Goal: Information Seeking & Learning: Learn about a topic

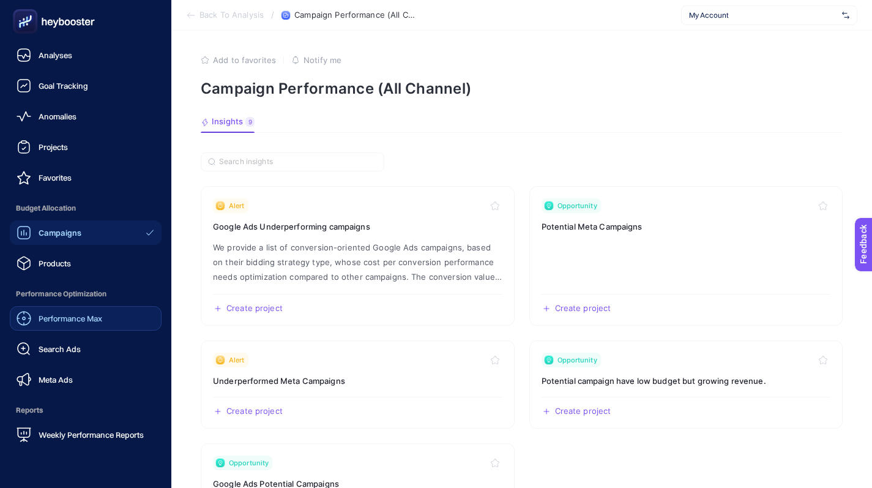
click at [65, 308] on link "Performance Max" at bounding box center [86, 318] width 152 height 24
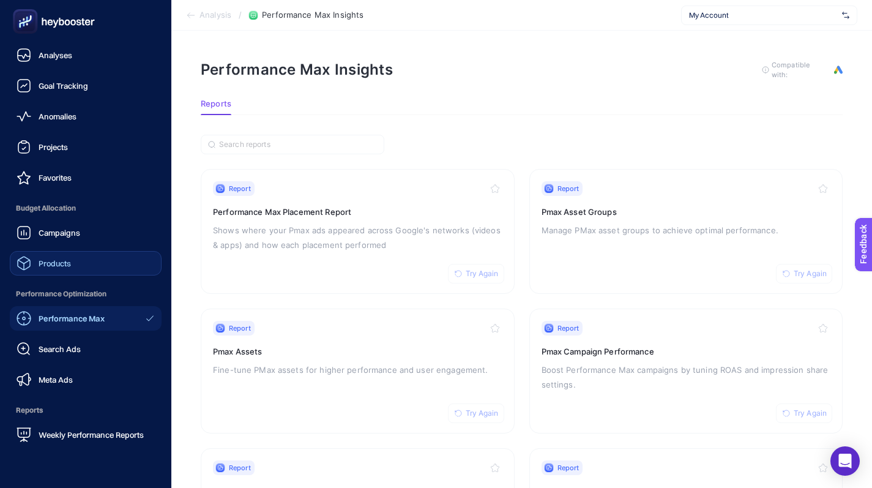
click at [56, 266] on span "Products" at bounding box center [55, 263] width 32 height 10
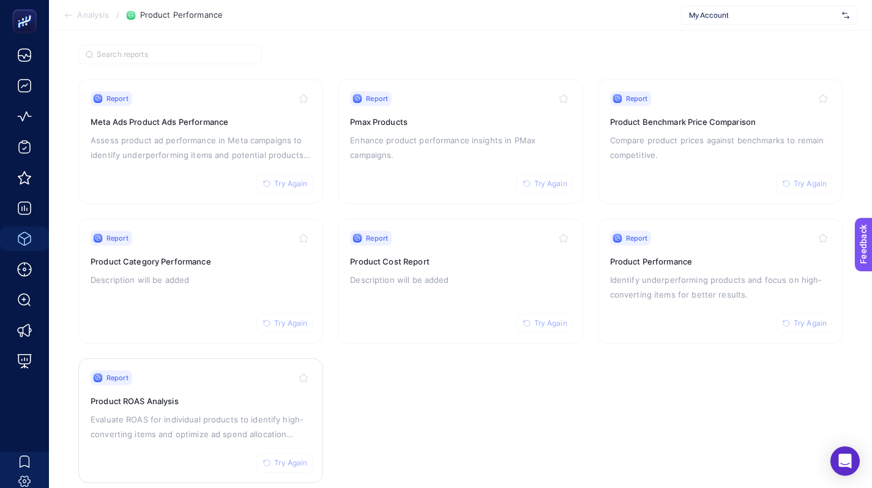
click at [241, 395] on h3 "Product ROAS Analysis" at bounding box center [201, 401] width 220 height 12
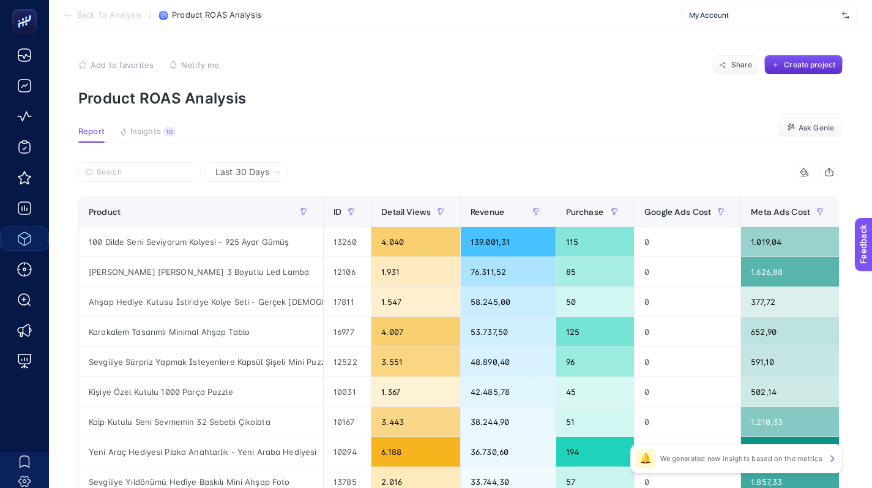
click at [718, 20] on div "My Account" at bounding box center [769, 16] width 176 height 20
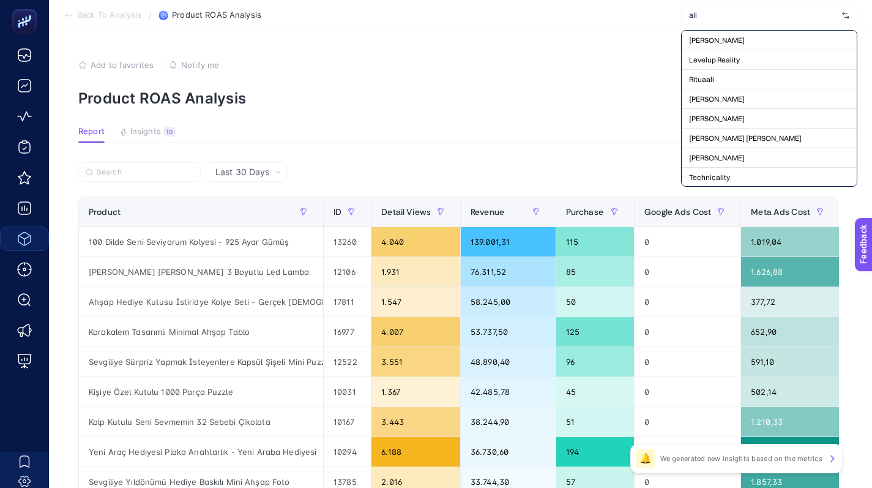
type input "alib"
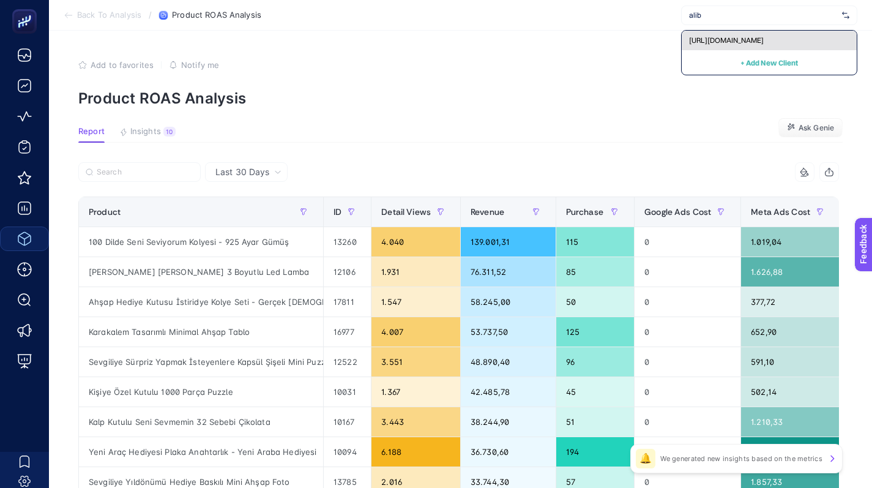
click at [726, 43] on span "https://alibayri.com/" at bounding box center [726, 40] width 75 height 10
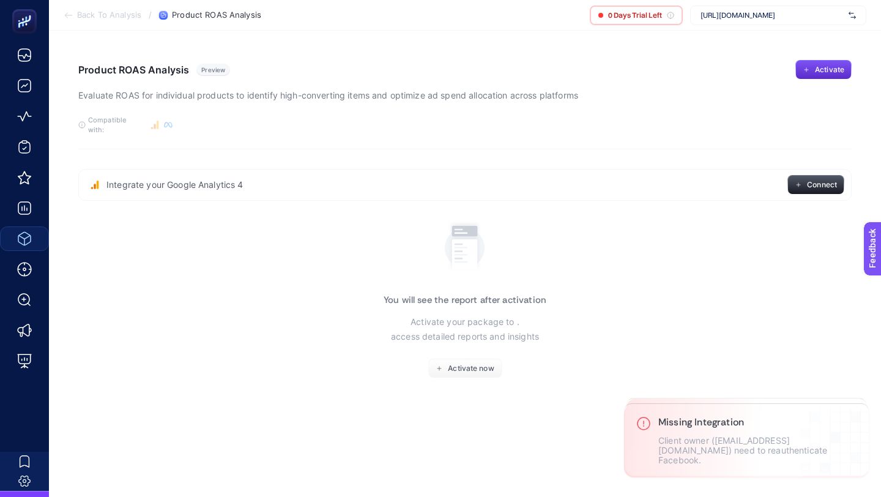
click at [772, 12] on span "https://alibayri.com/" at bounding box center [772, 15] width 143 height 10
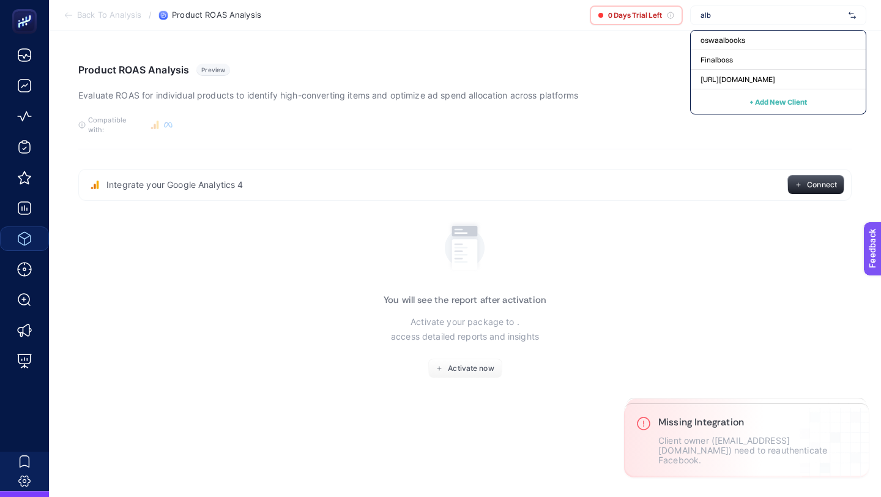
type input "alba"
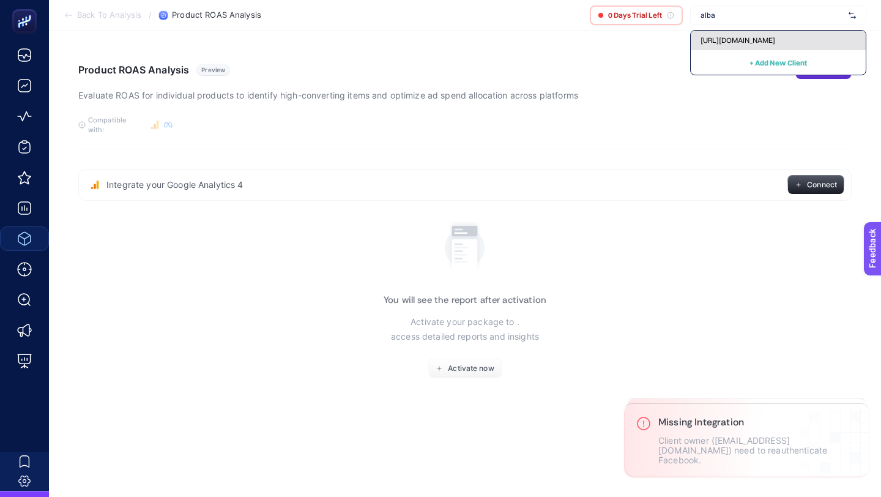
click at [758, 41] on span "https://www.albashop.com.tr/" at bounding box center [738, 40] width 75 height 10
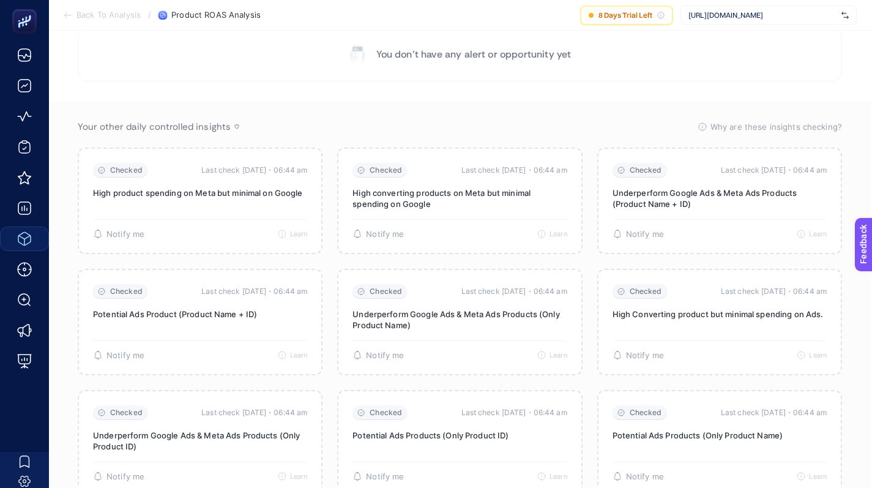
scroll to position [84, 1]
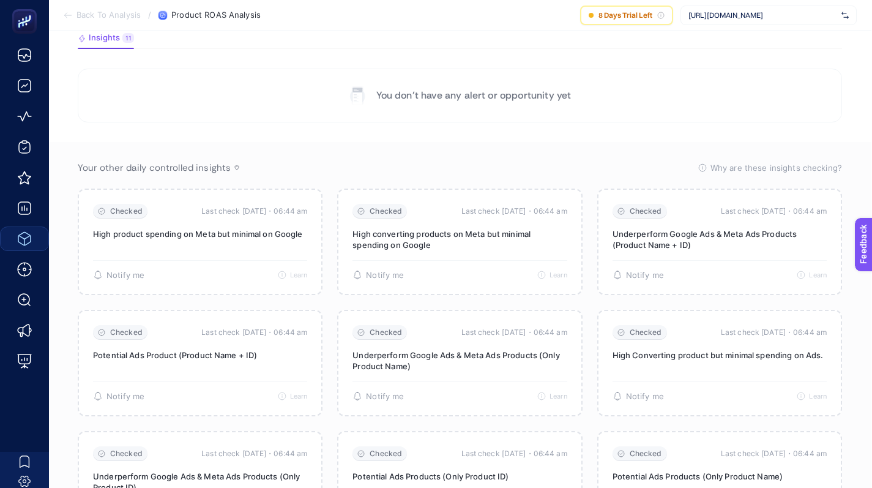
click at [681, 108] on section "You don’t have any alert or opportunity yet" at bounding box center [460, 96] width 764 height 54
click at [643, 69] on section "You don’t have any alert or opportunity yet" at bounding box center [460, 96] width 764 height 54
click at [699, 15] on span "https://www.albashop.com.tr/" at bounding box center [762, 15] width 148 height 10
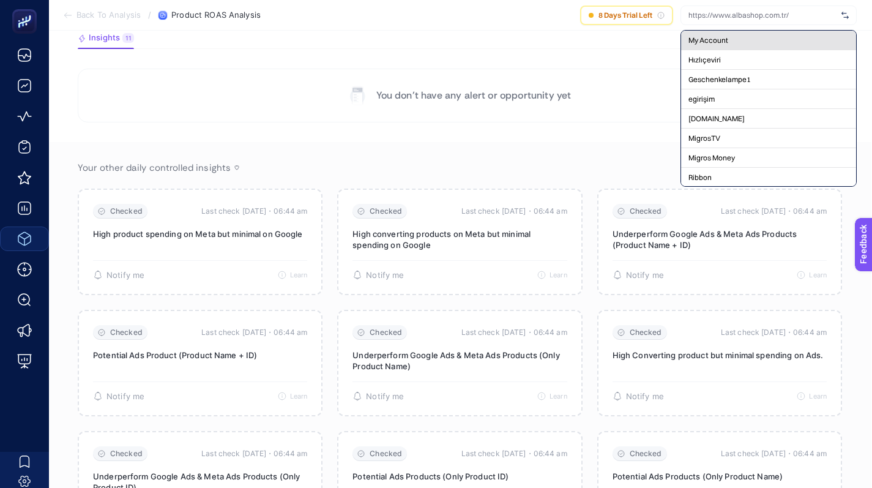
click at [718, 50] on div "My Account" at bounding box center [768, 60] width 175 height 20
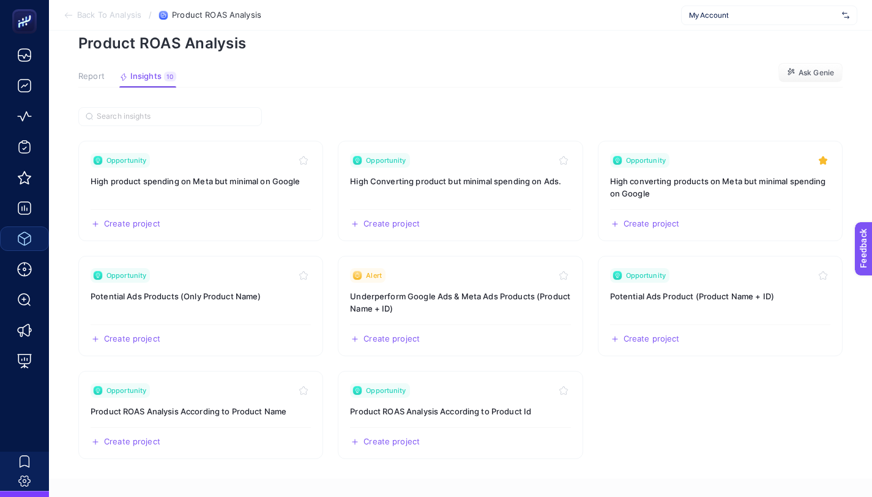
scroll to position [84, 0]
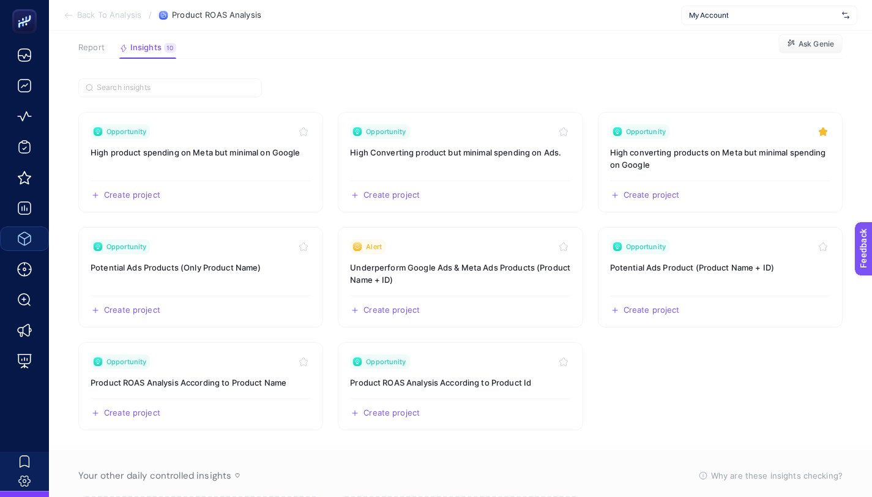
click at [97, 48] on span "Report" at bounding box center [91, 48] width 26 height 10
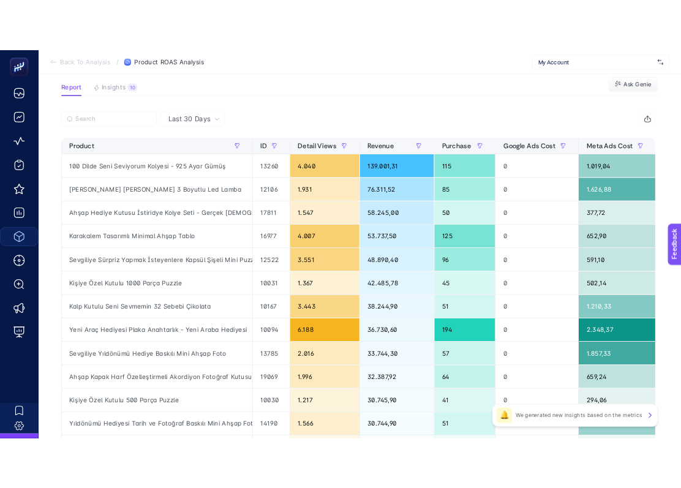
scroll to position [0, 0]
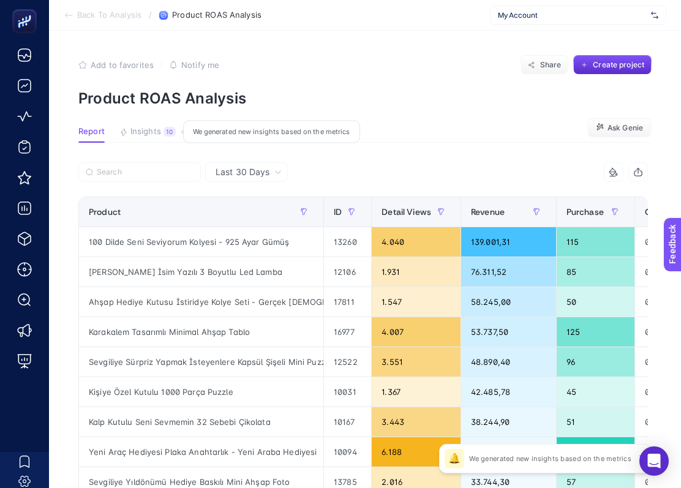
click at [146, 133] on span "Insights" at bounding box center [145, 132] width 31 height 10
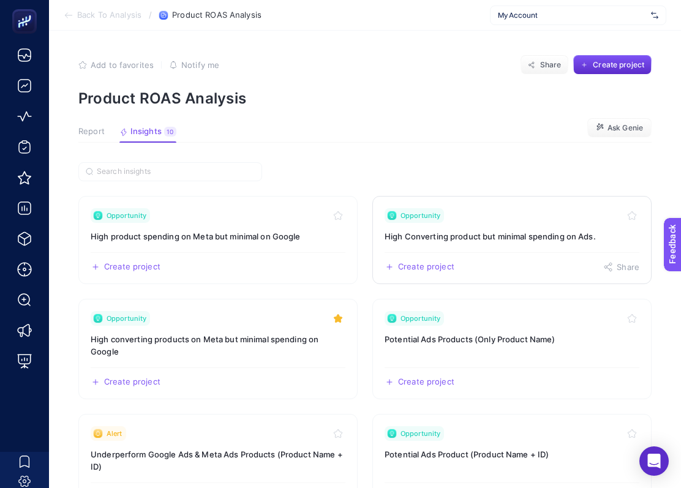
click at [493, 230] on h3 "High Converting product but minimal spending on Ads." at bounding box center [511, 236] width 255 height 12
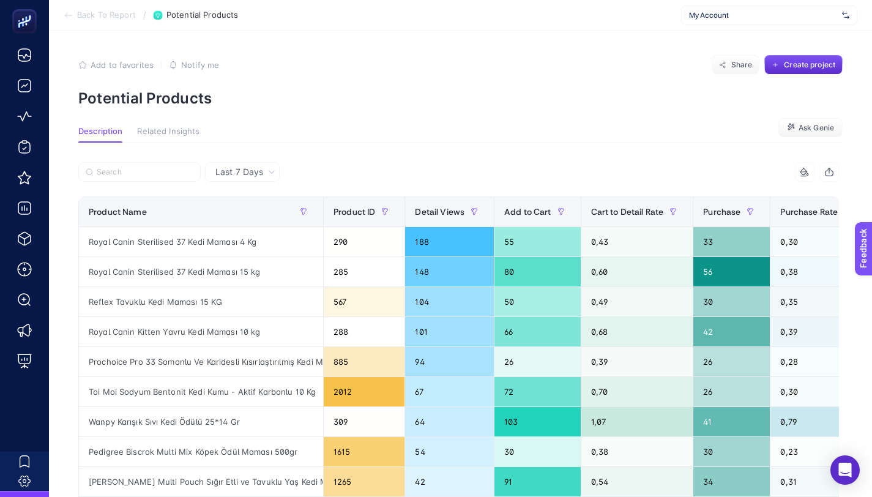
click at [715, 12] on span "My Account" at bounding box center [763, 15] width 148 height 10
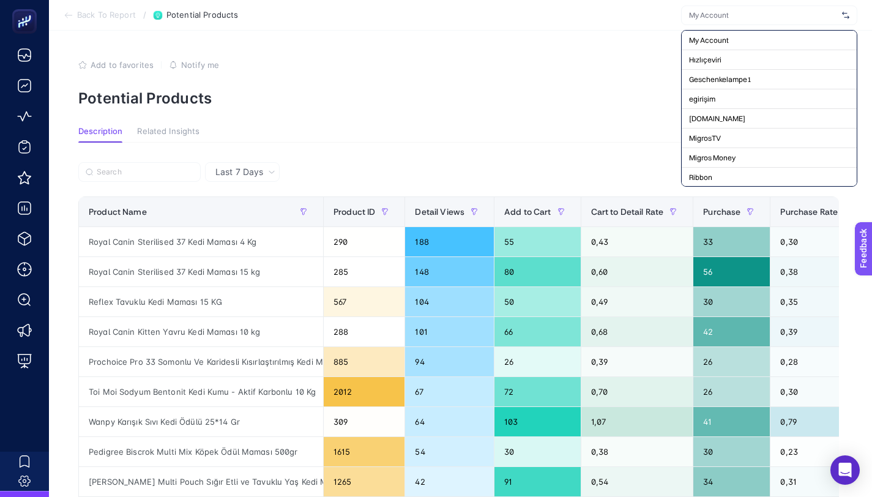
click at [628, 10] on section "Back To Report / Potential Products My Account Hızlıçeviri Geschenkelampe1 egir…" at bounding box center [460, 15] width 823 height 31
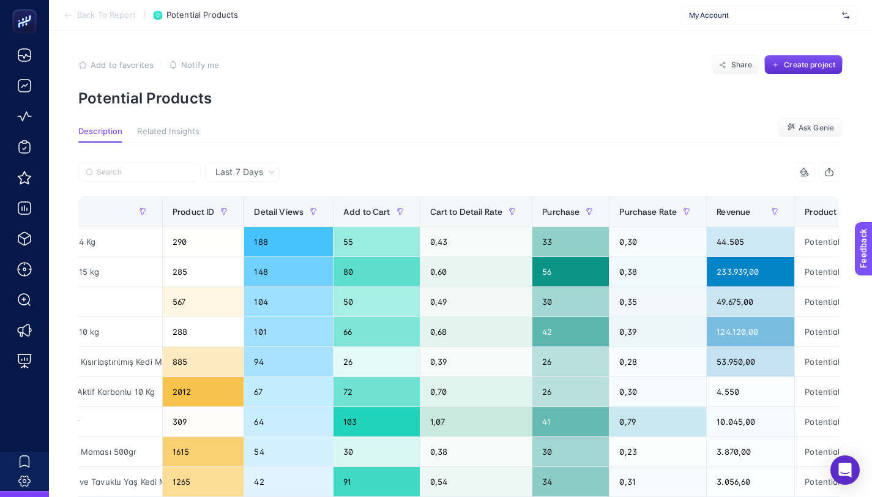
scroll to position [0, 152]
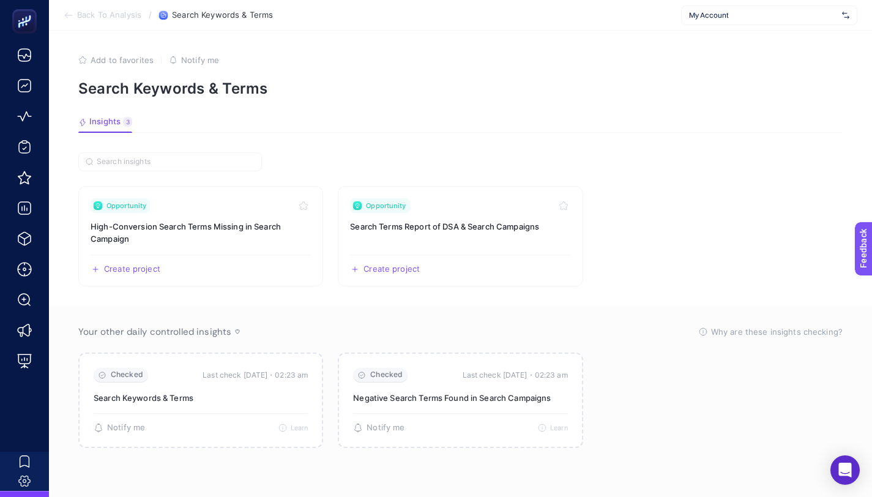
click at [704, 11] on span "My Account" at bounding box center [763, 15] width 148 height 10
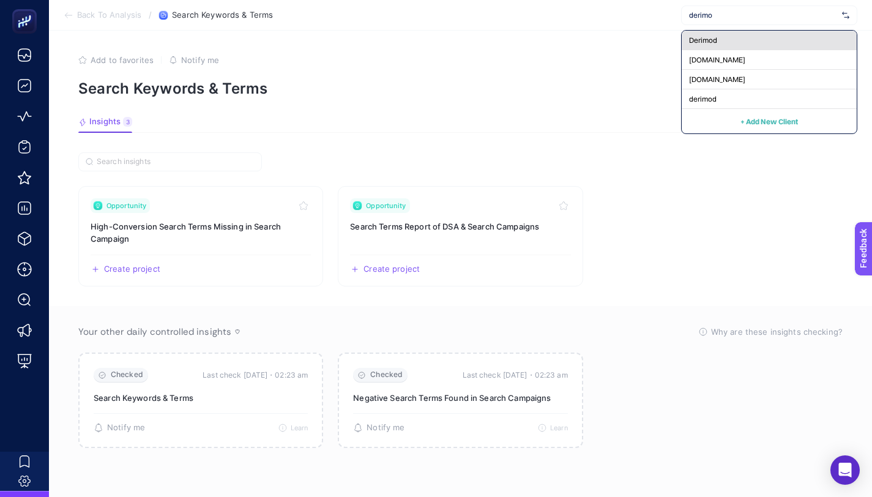
type input "derimo"
click at [714, 44] on span "Derimod" at bounding box center [703, 40] width 28 height 10
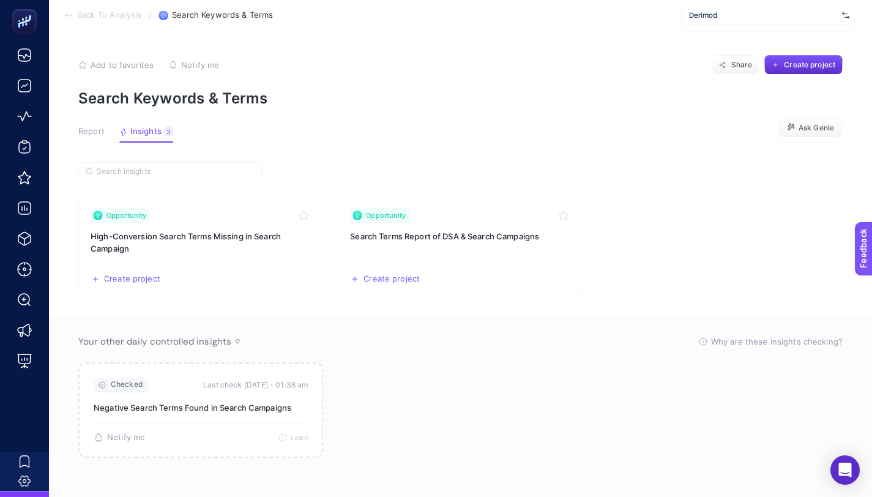
click at [119, 138] on button "Report" at bounding box center [146, 135] width 54 height 16
